Goal: Information Seeking & Learning: Find specific fact

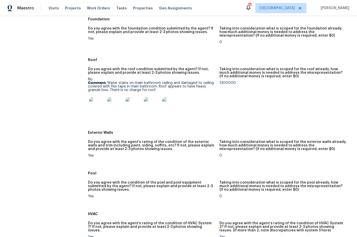
scroll to position [188, 0]
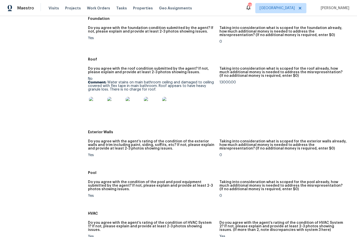
click at [102, 107] on img at bounding box center [97, 105] width 16 height 16
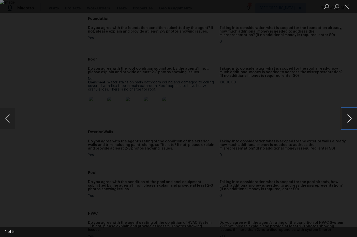
click at [348, 120] on button "Next image" at bounding box center [349, 118] width 15 height 20
click at [346, 5] on button "Close lightbox" at bounding box center [347, 6] width 10 height 9
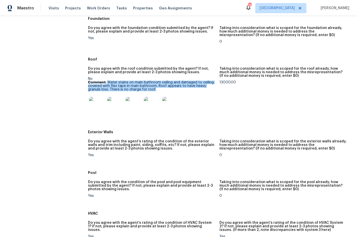
drag, startPoint x: 108, startPoint y: 81, endPoint x: 176, endPoint y: 90, distance: 69.3
click at [176, 90] on p "Comment: Water stains on main bathroom ceiling and damaged to ceiling covered w…" at bounding box center [151, 86] width 127 height 11
copy p "Water stains on main bathroom ceiling and damaged to ceiling covered with flex …"
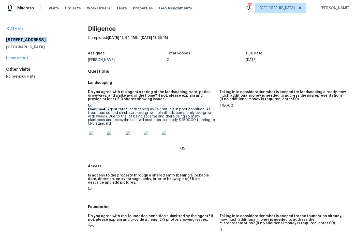
drag, startPoint x: 49, startPoint y: 44, endPoint x: 30, endPoint y: 42, distance: 18.7
click at [5, 39] on div "All visits [STREET_ADDRESS] Home details Other Visits No previous visits Dilige…" at bounding box center [178, 126] width 357 height 221
drag, startPoint x: 47, startPoint y: 47, endPoint x: 10, endPoint y: 40, distance: 37.0
click at [5, 39] on div "All visits [STREET_ADDRESS] Home details Other Visits No previous visits Dilige…" at bounding box center [178, 126] width 357 height 221
copy div "[STREET_ADDRESS]"
